Goal: Transaction & Acquisition: Book appointment/travel/reservation

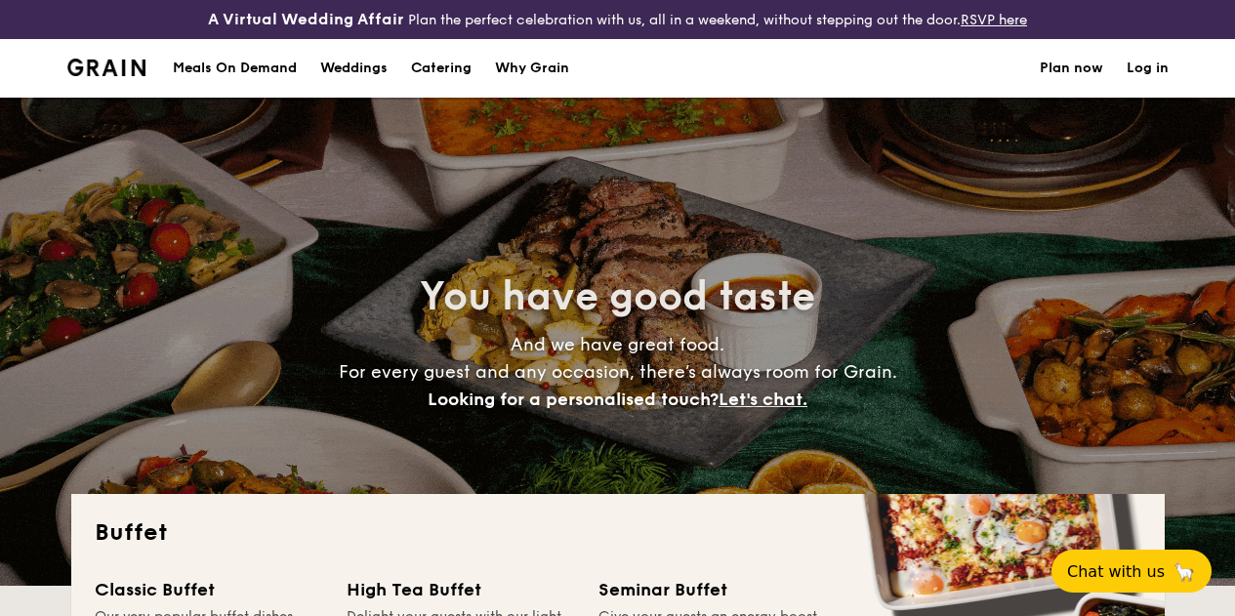
select select
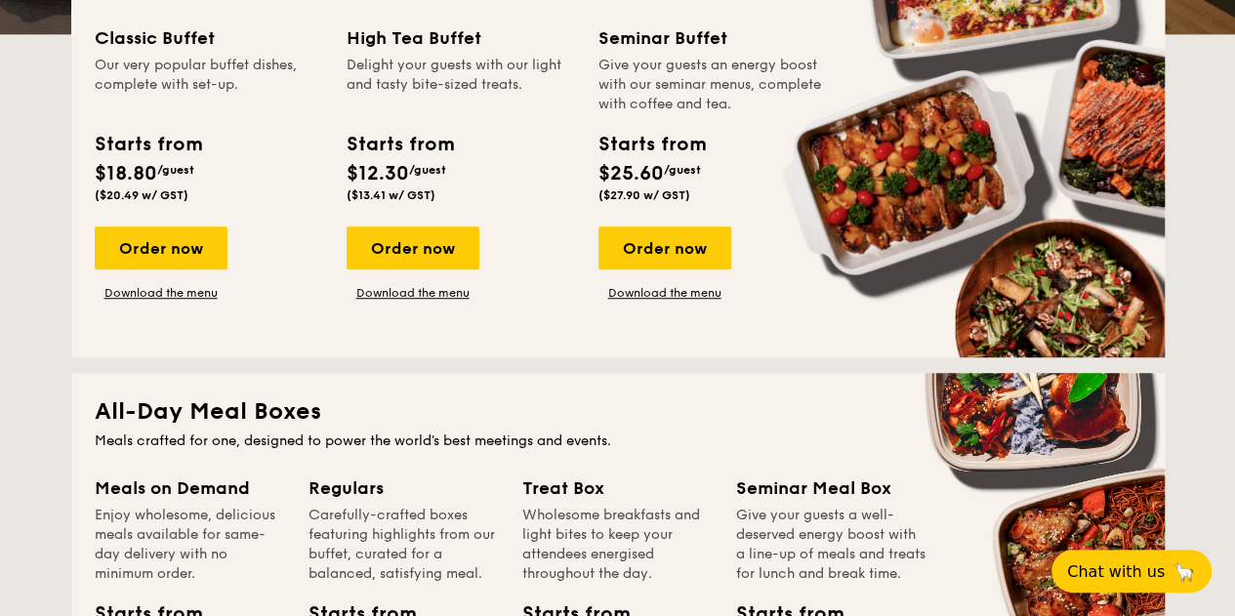
scroll to position [488, 0]
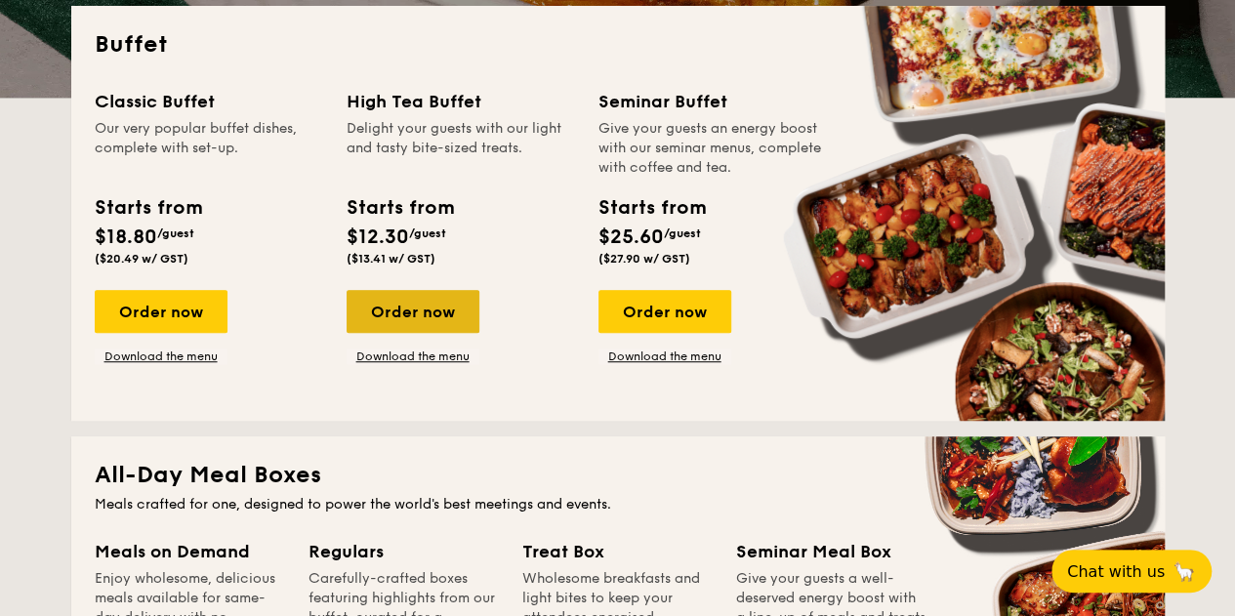
drag, startPoint x: 445, startPoint y: 327, endPoint x: 429, endPoint y: 349, distance: 27.1
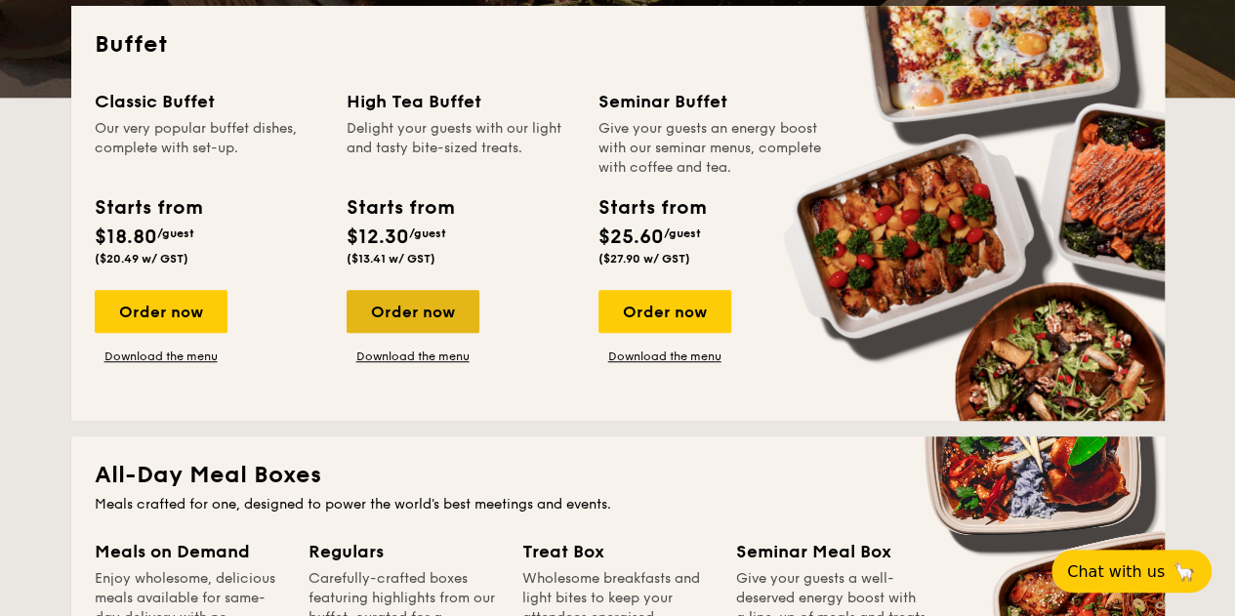
click at [445, 327] on div "Order now" at bounding box center [413, 311] width 133 height 43
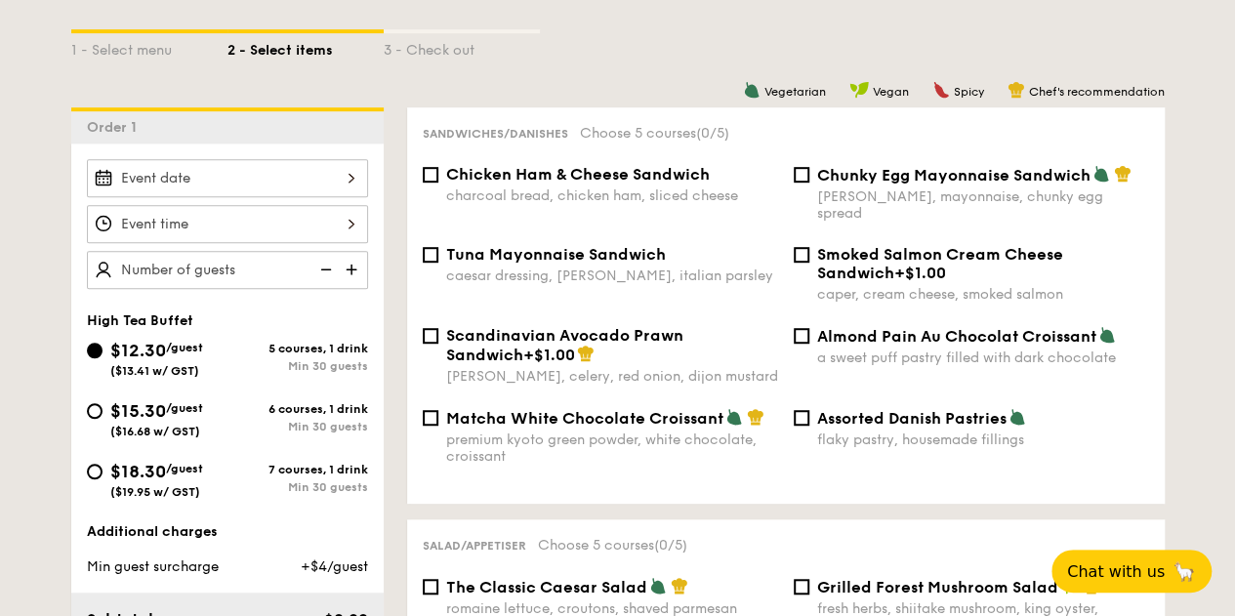
scroll to position [488, 0]
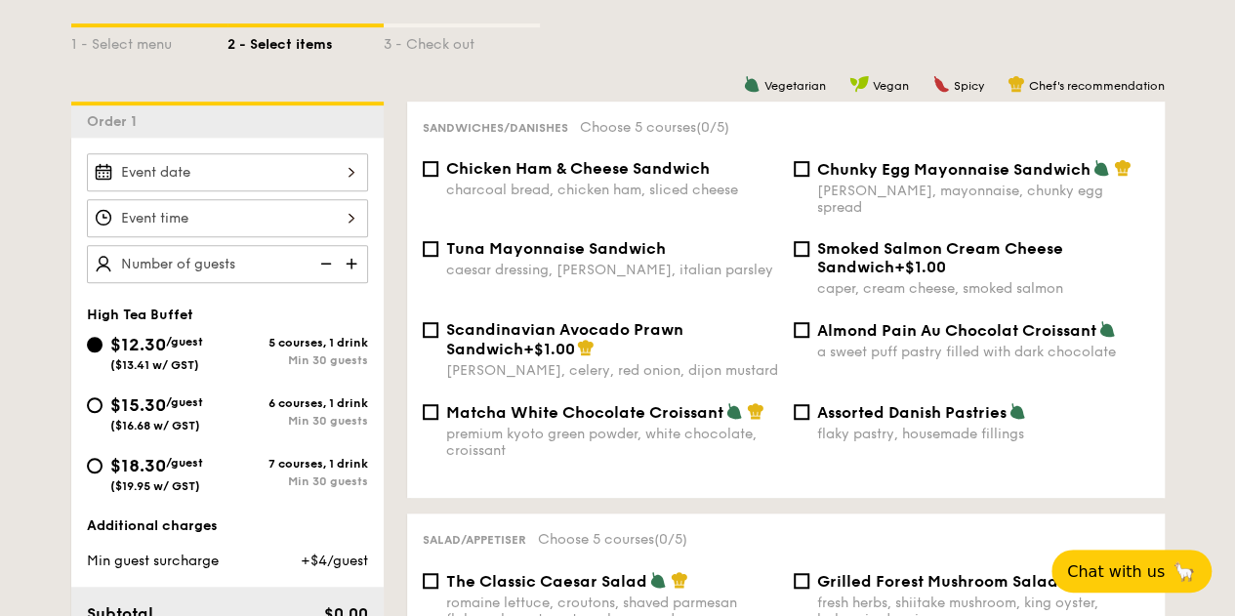
click at [225, 187] on div at bounding box center [227, 172] width 281 height 38
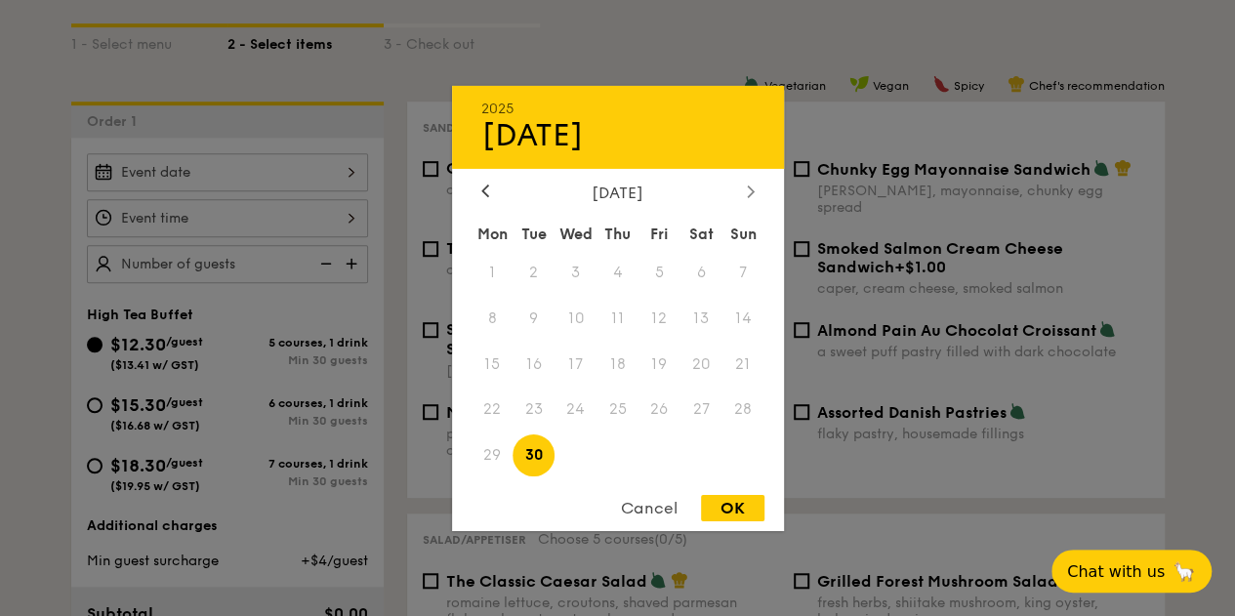
click at [742, 192] on div at bounding box center [751, 192] width 18 height 19
click at [529, 364] on span "14" at bounding box center [534, 364] width 42 height 42
click at [721, 509] on div "OK" at bounding box center [732, 508] width 63 height 26
type input "[DATE]"
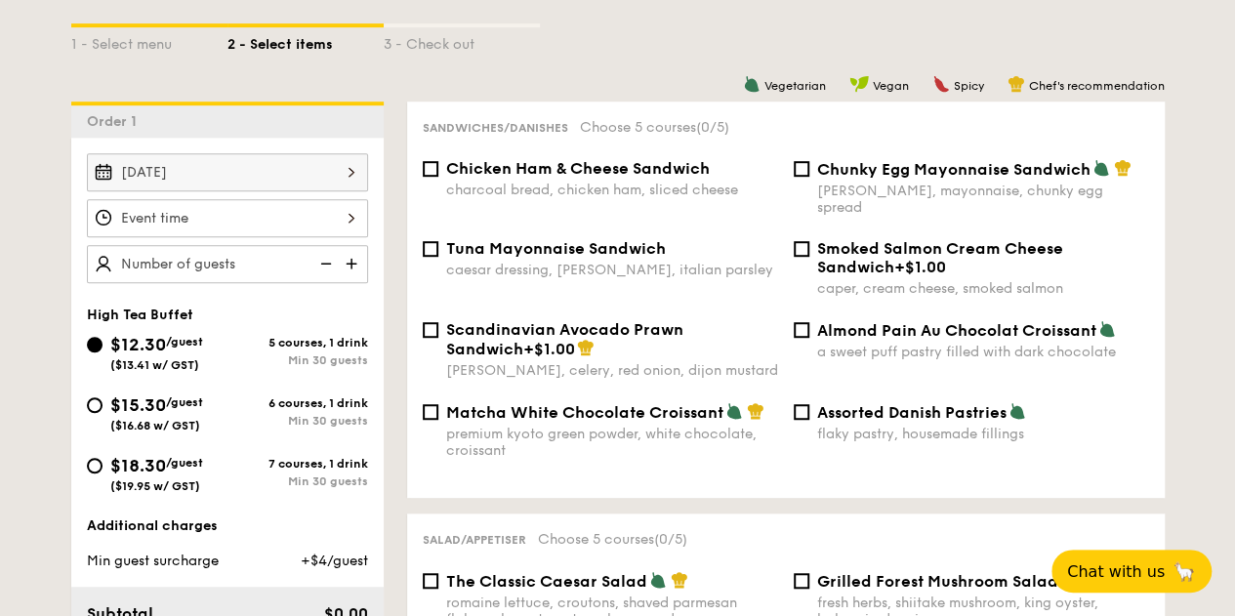
click at [290, 237] on div at bounding box center [227, 218] width 281 height 38
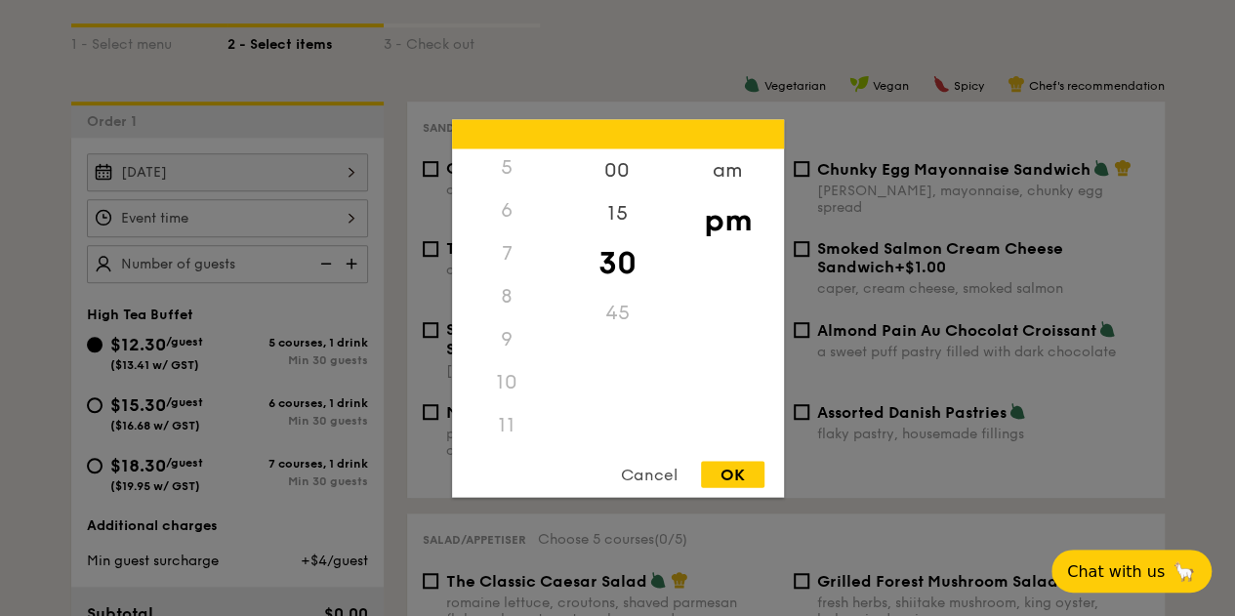
scroll to position [230, 0]
click at [498, 335] on div "9" at bounding box center [507, 339] width 110 height 43
click at [505, 341] on div "9" at bounding box center [507, 339] width 110 height 43
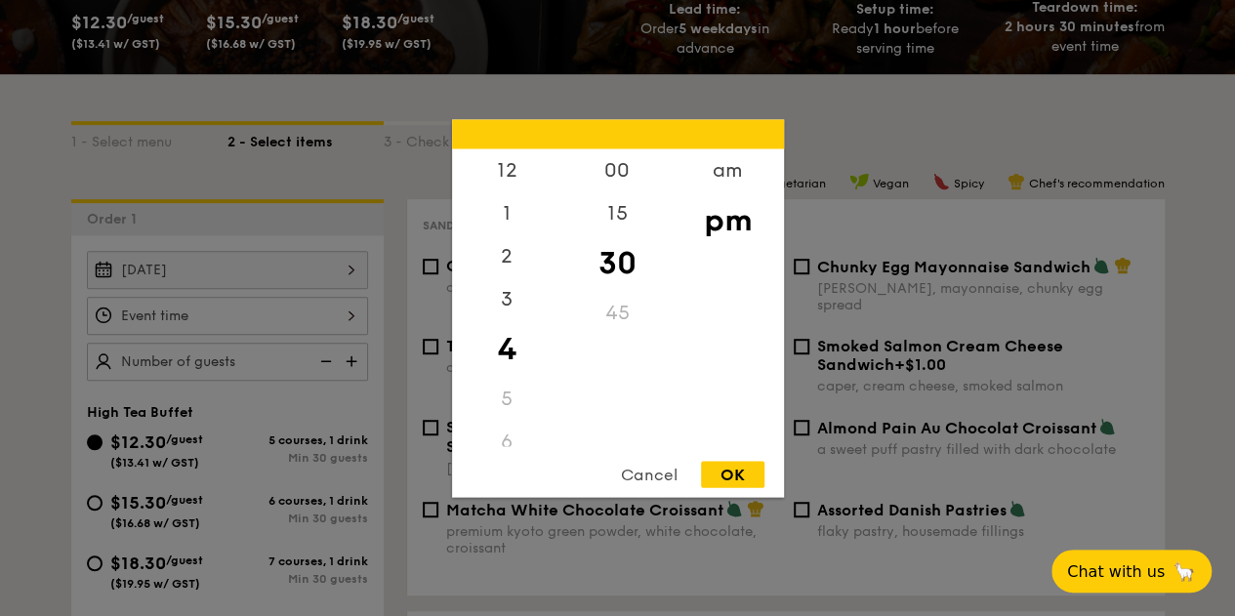
scroll to position [488, 0]
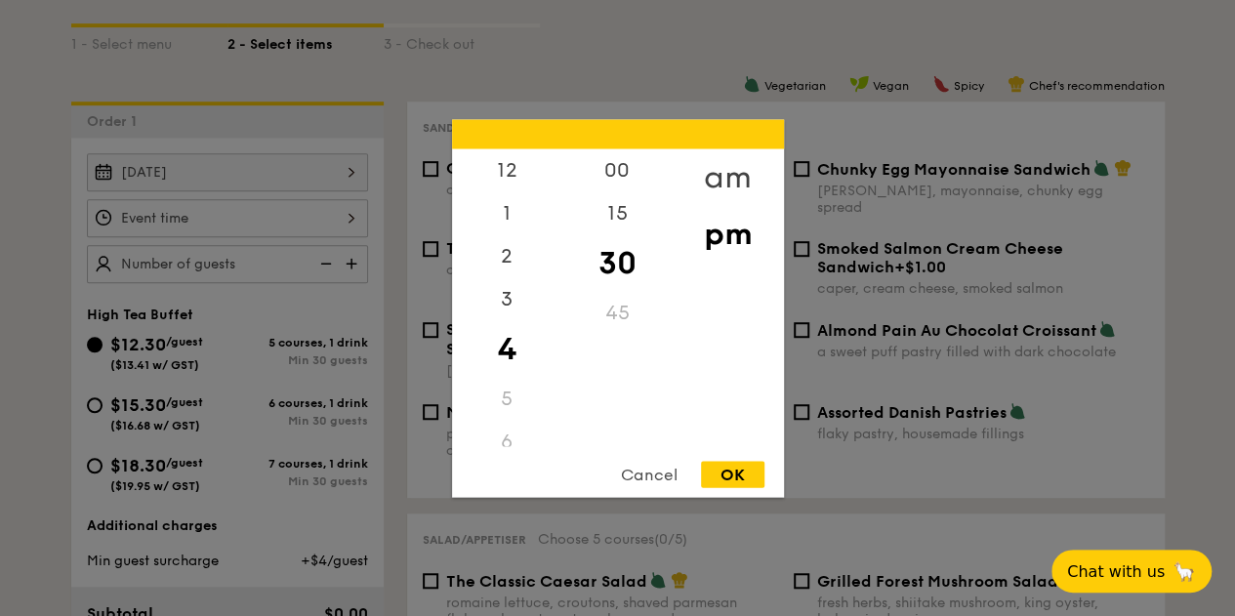
click at [734, 181] on div "am" at bounding box center [728, 176] width 110 height 57
click at [504, 343] on div "9" at bounding box center [507, 346] width 110 height 57
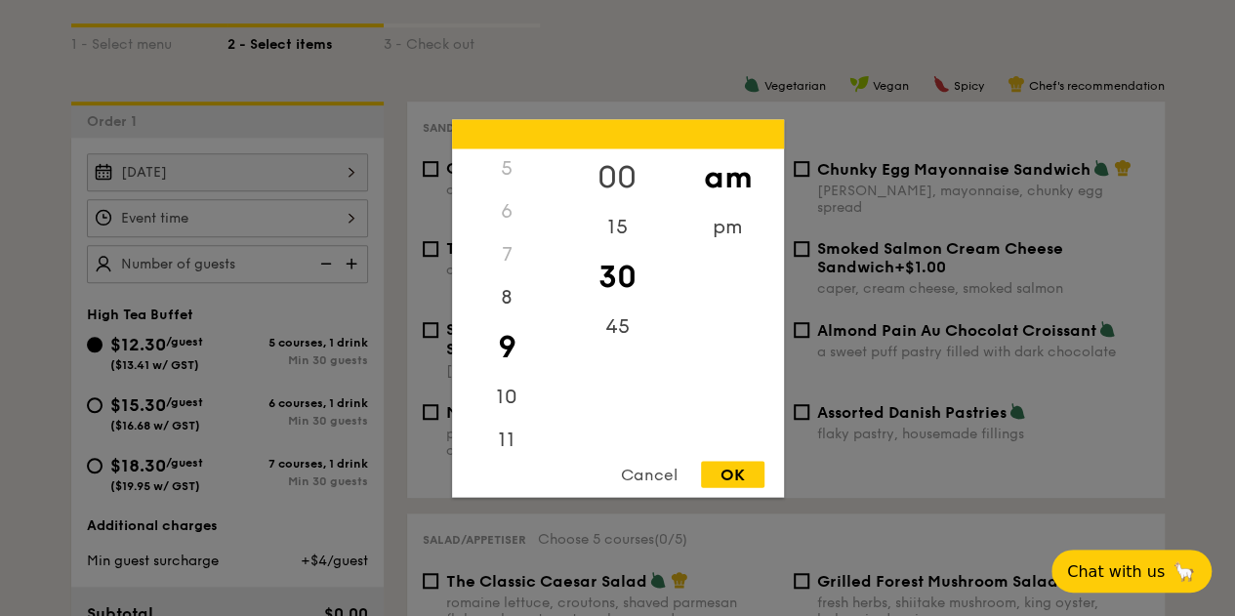
click at [615, 175] on div "00" at bounding box center [617, 176] width 110 height 57
click at [719, 467] on div "OK" at bounding box center [732, 474] width 63 height 26
type input "9:00AM"
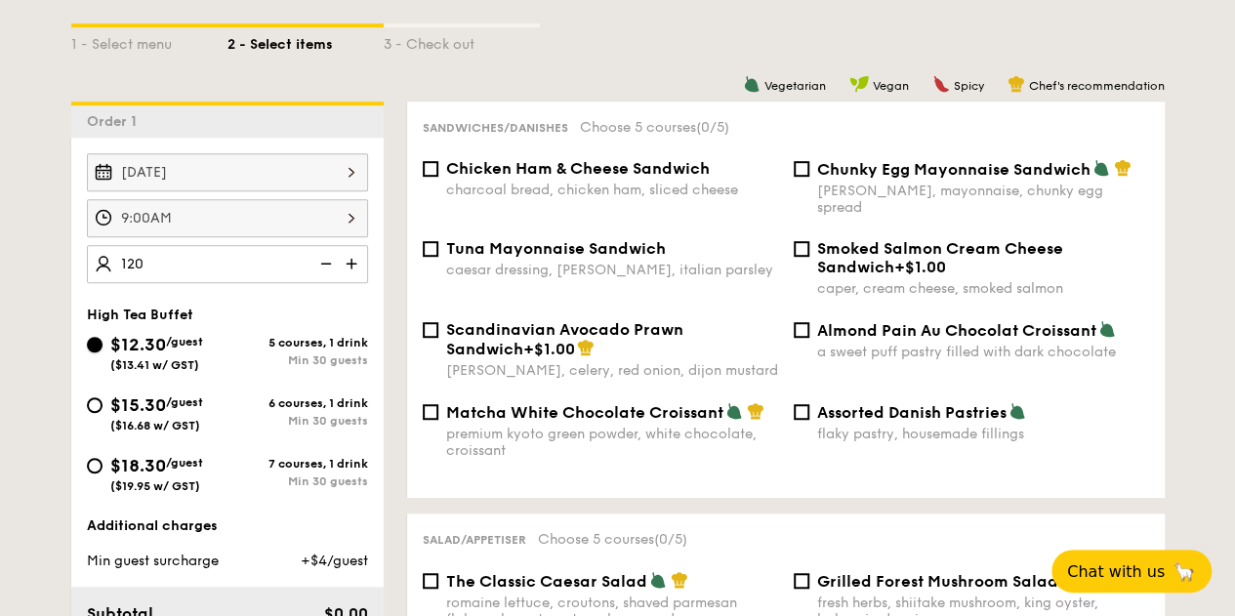
type input "120 guests"
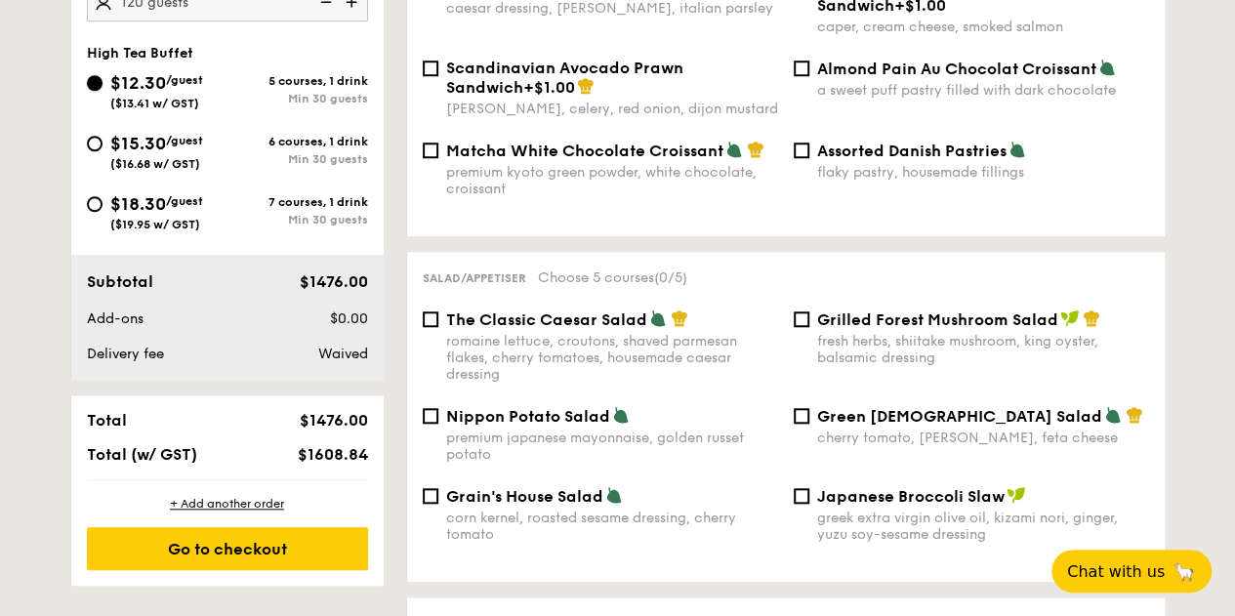
scroll to position [781, 0]
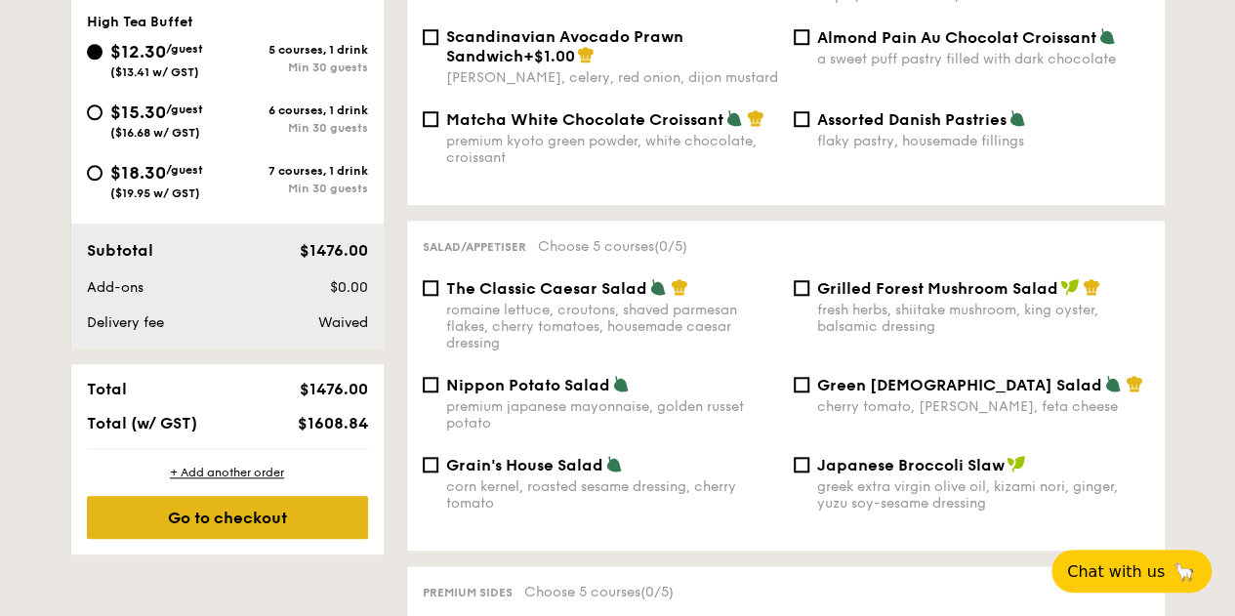
click at [303, 528] on div "Go to checkout" at bounding box center [227, 517] width 281 height 43
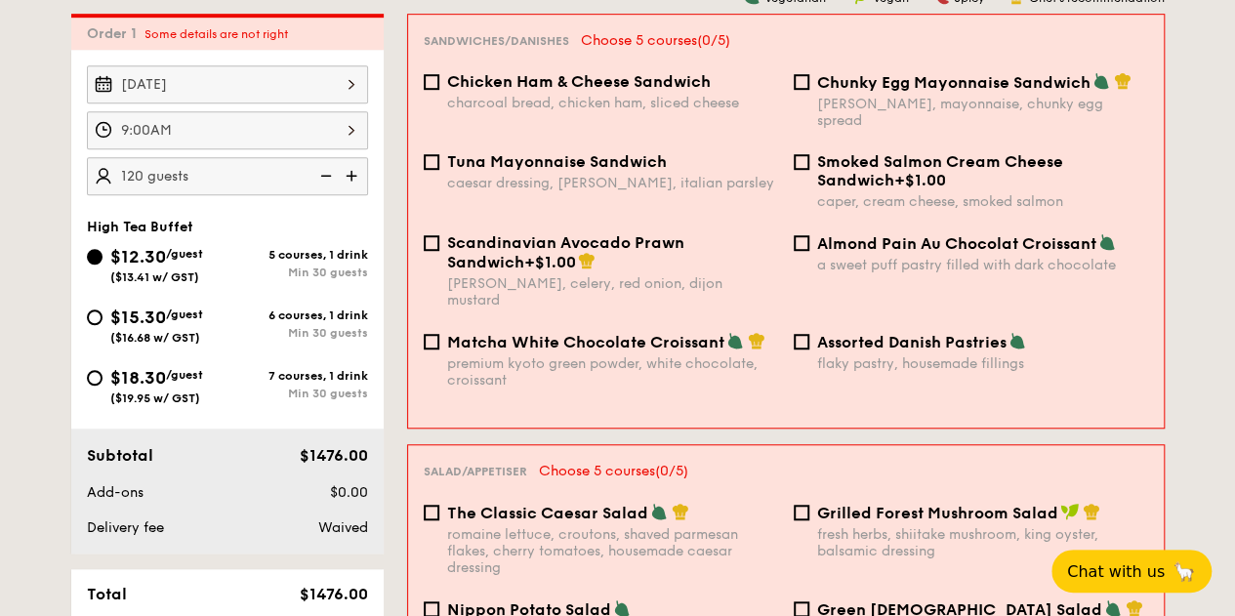
scroll to position [478, 0]
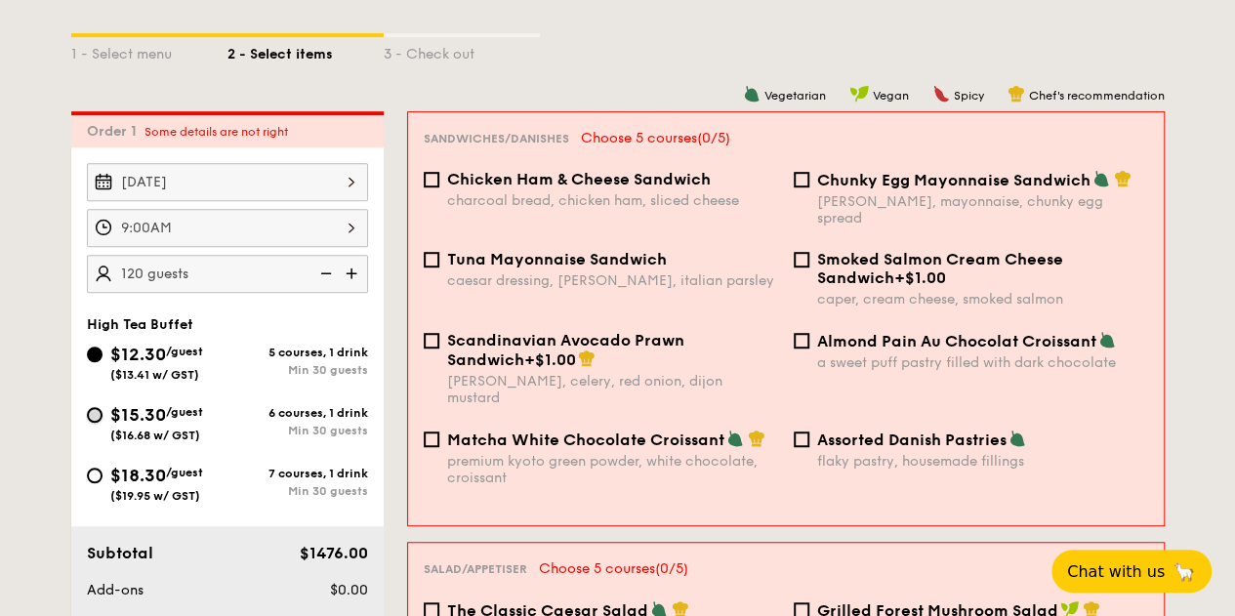
click at [93, 423] on input "$15.30 /guest ($16.68 w/ GST) 6 courses, 1 drink Min 30 guests" at bounding box center [95, 415] width 16 height 16
radio input "true"
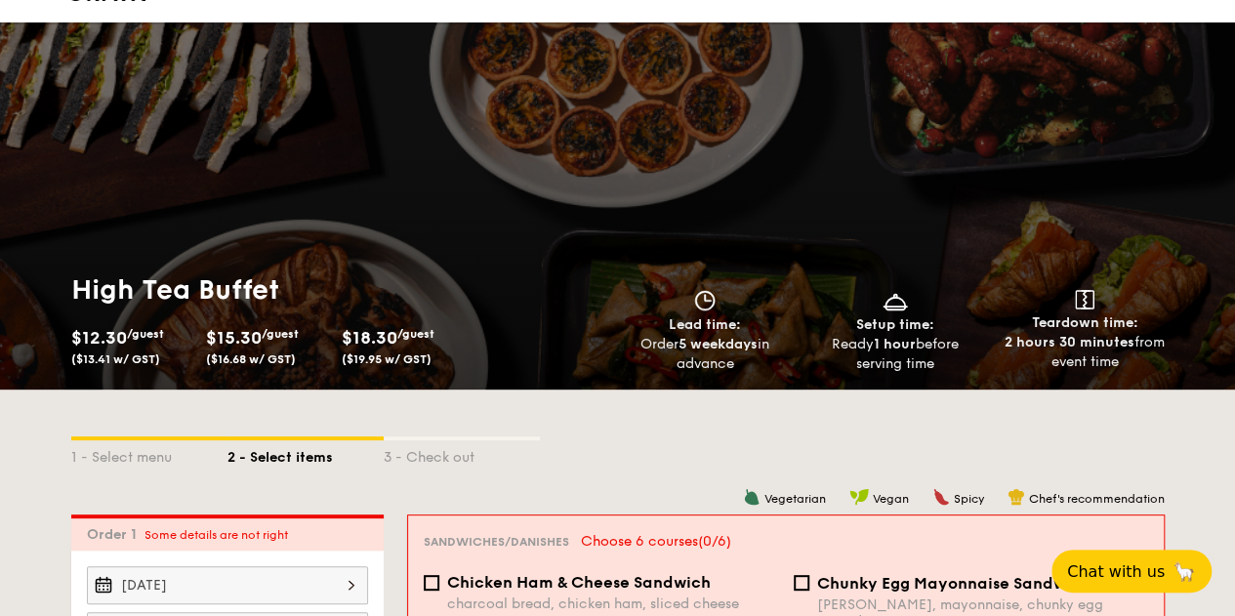
scroll to position [0, 0]
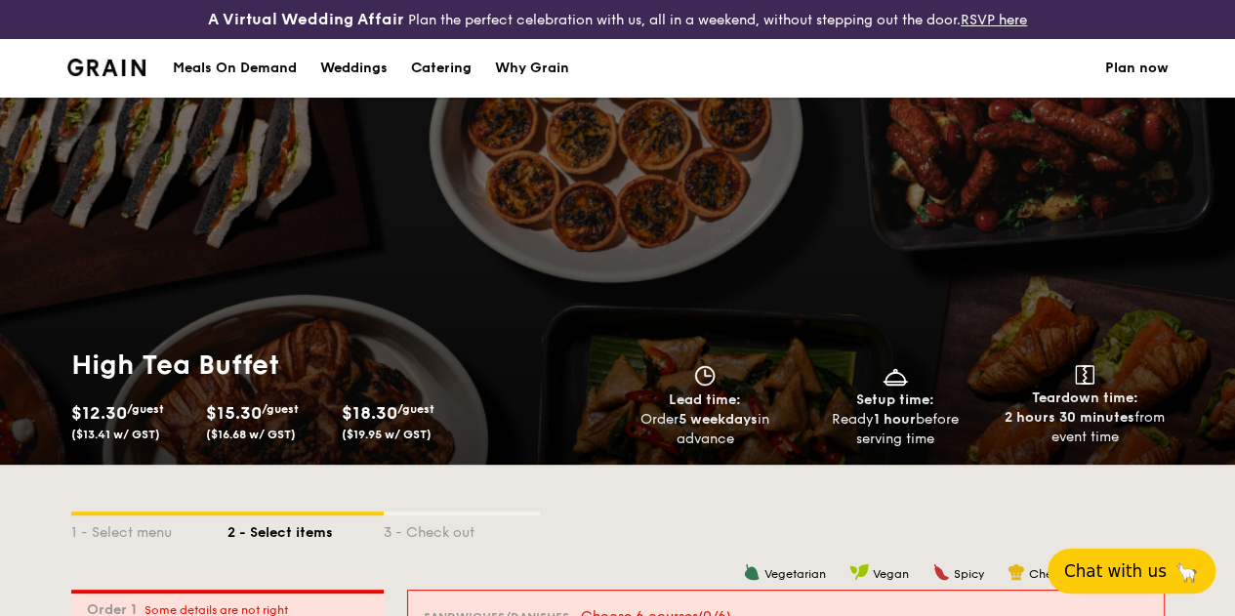
type input "120 guests"
click at [1154, 562] on span "Chat with us" at bounding box center [1115, 571] width 103 height 20
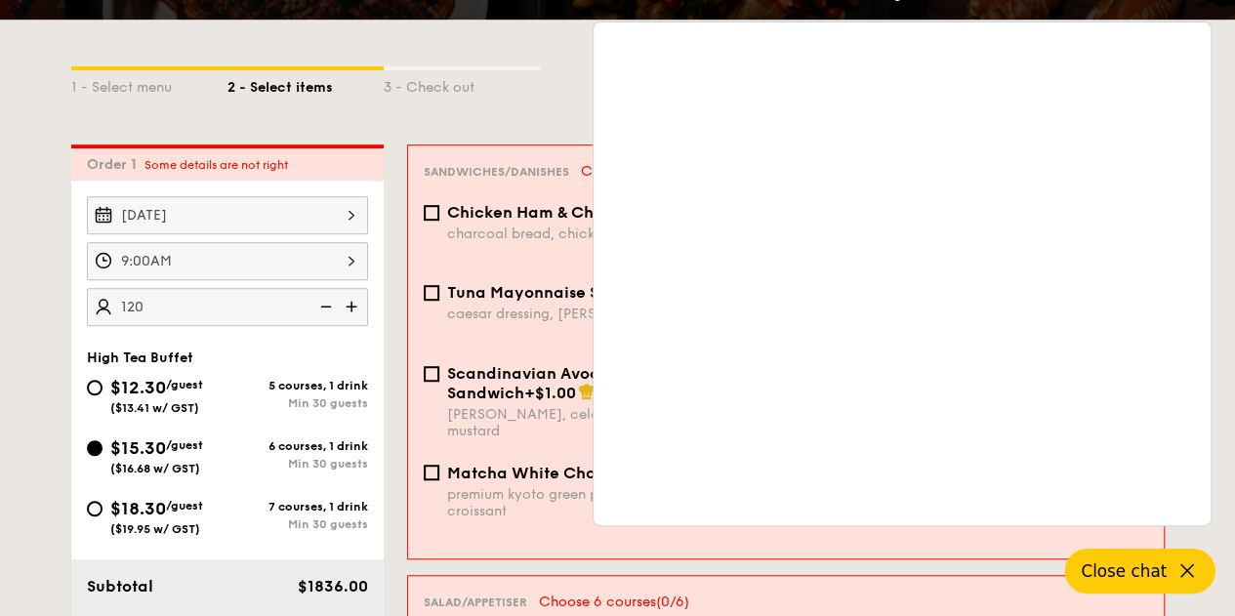
scroll to position [488, 0]
